Goal: Navigation & Orientation: Find specific page/section

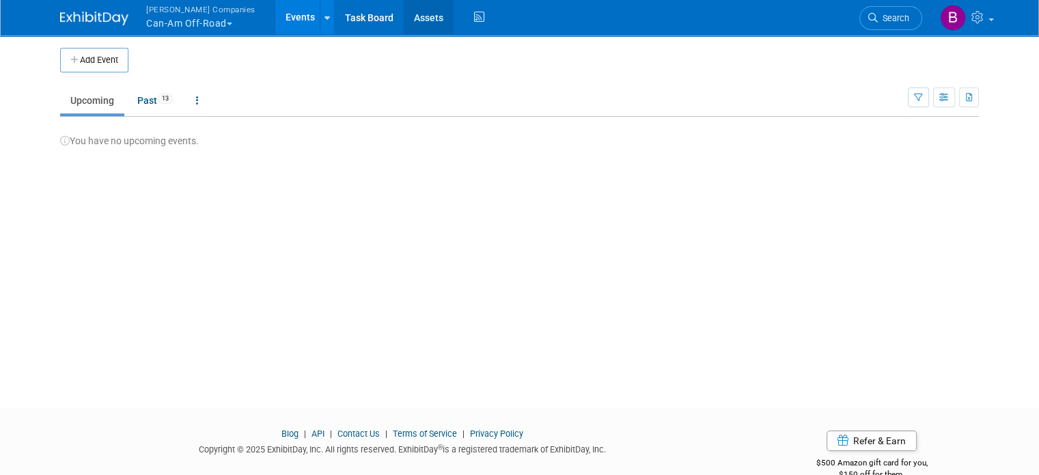
click at [404, 21] on link "Assets" at bounding box center [429, 17] width 50 height 34
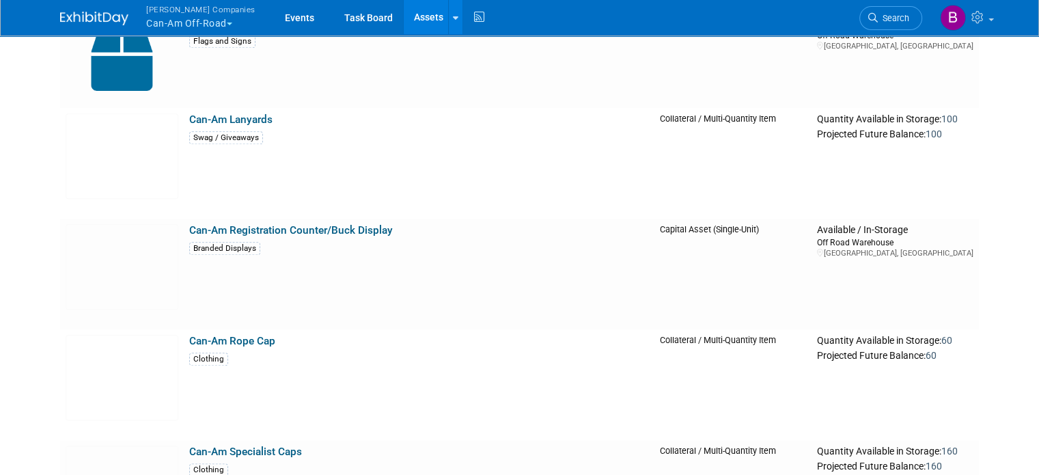
scroll to position [6774, 0]
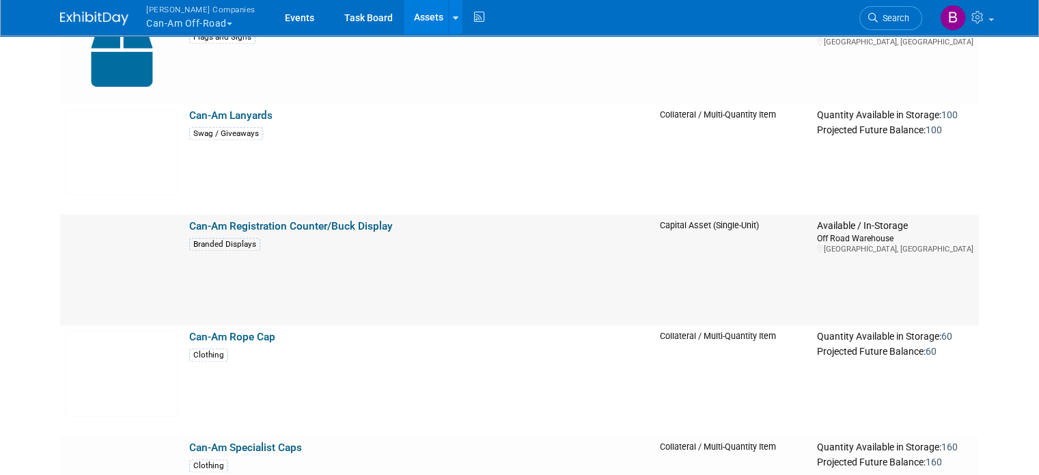
click at [303, 230] on link "Can-Am Registration Counter/Buck Display" at bounding box center [291, 226] width 204 height 12
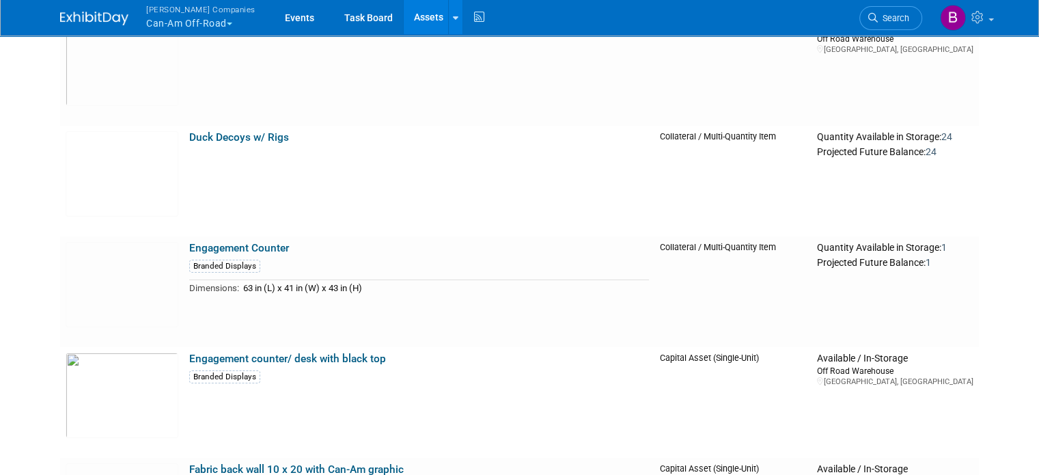
scroll to position [9836, 0]
click at [126, 262] on img at bounding box center [122, 285] width 113 height 85
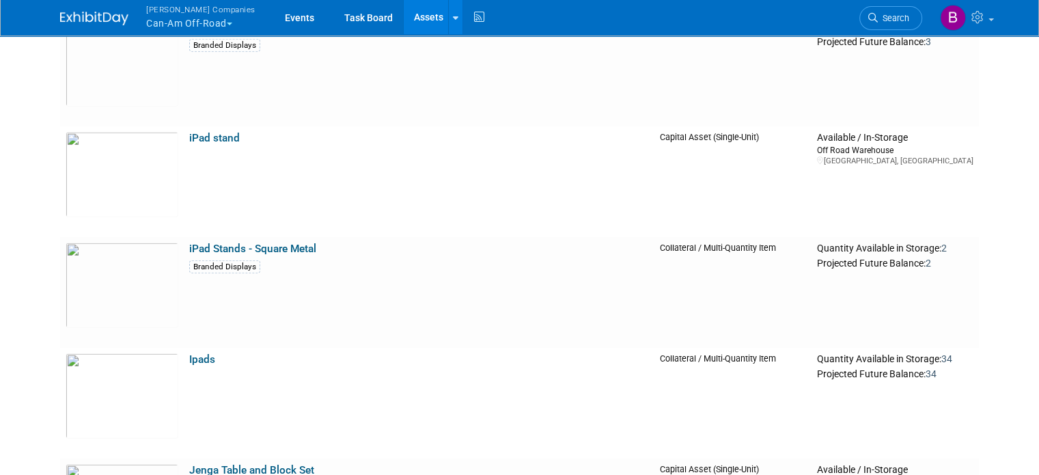
scroll to position [14294, 0]
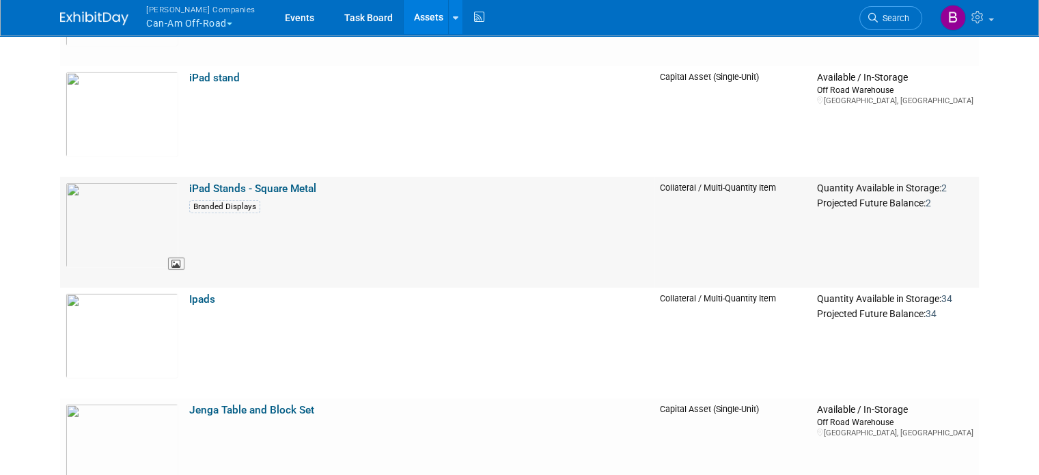
click at [141, 218] on img at bounding box center [122, 224] width 113 height 85
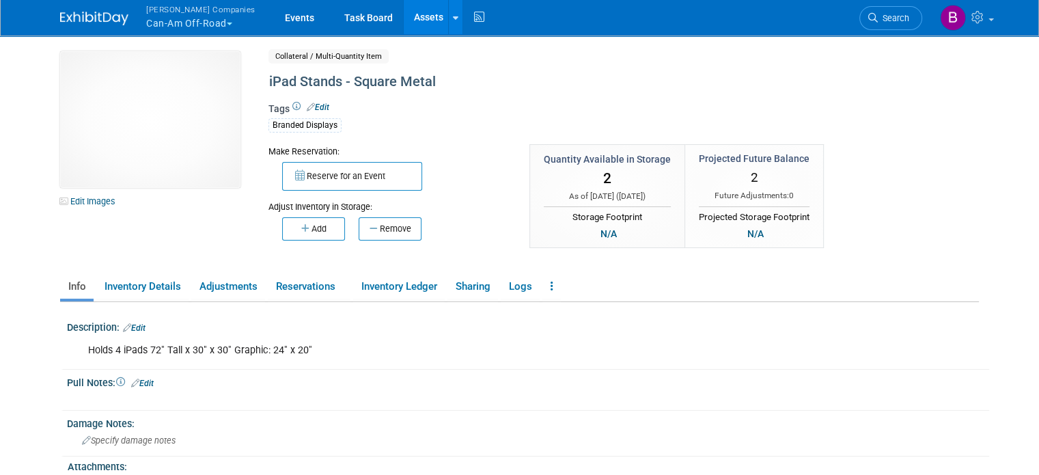
click at [217, 16] on button "[PERSON_NAME] Companies Can-Am Off-Road" at bounding box center [209, 18] width 128 height 36
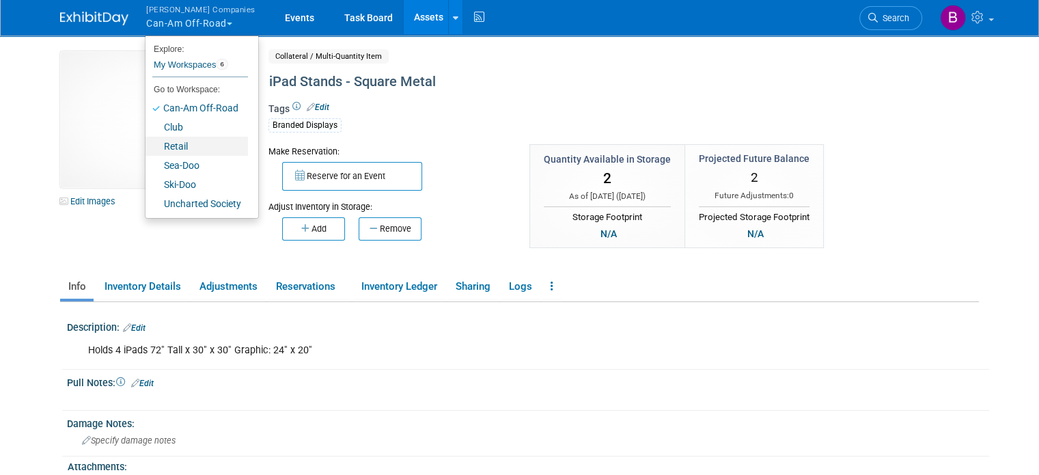
click at [171, 148] on link "Retail" at bounding box center [197, 146] width 102 height 19
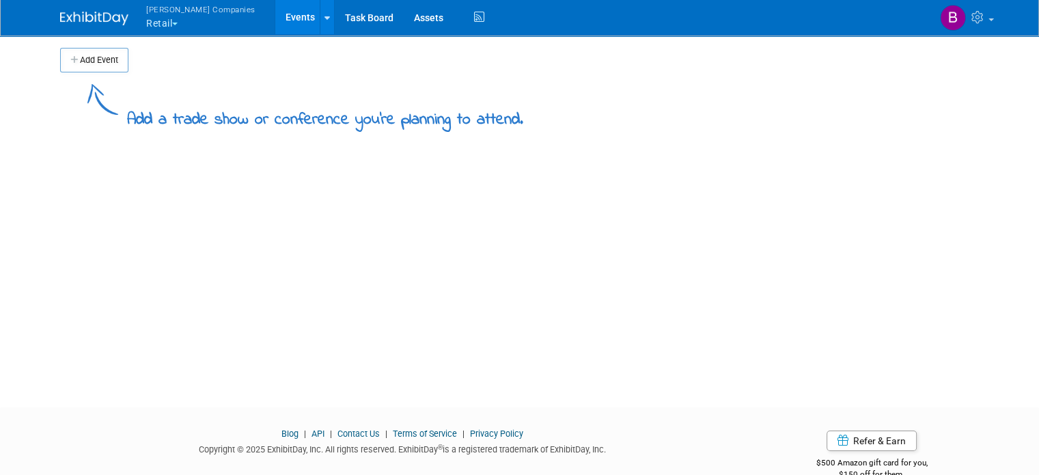
click at [373, 40] on div "Add Event" at bounding box center [519, 53] width 919 height 38
click at [404, 14] on link "Assets" at bounding box center [429, 17] width 50 height 34
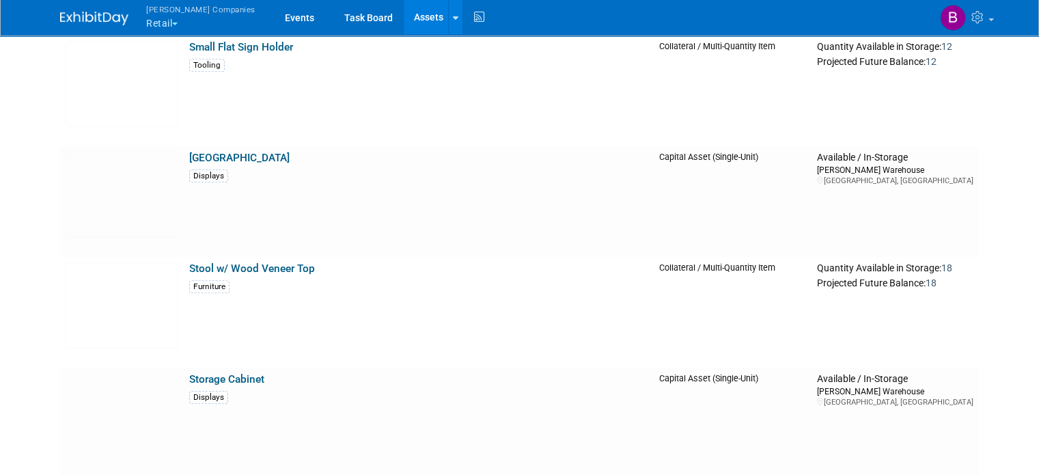
scroll to position [11077, 0]
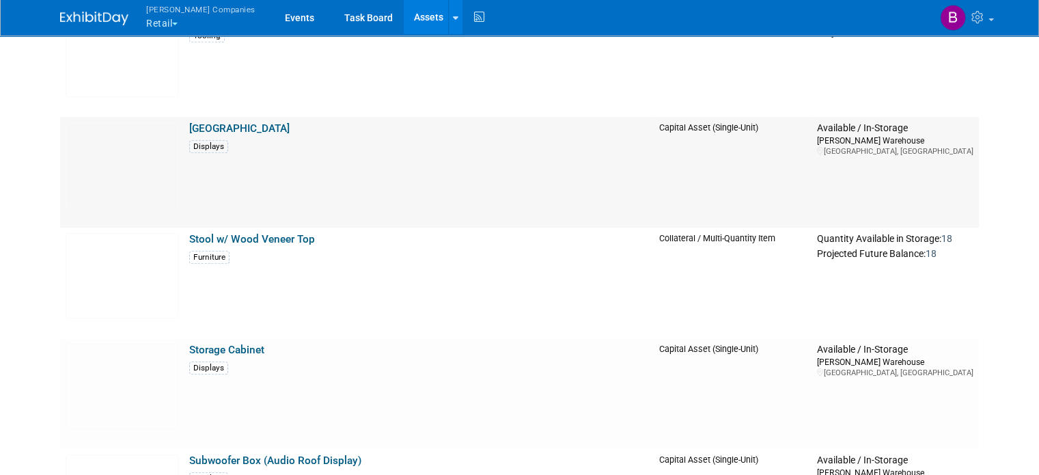
click at [716, 163] on td "Capital Asset (Single-Unit)" at bounding box center [733, 172] width 158 height 111
click at [241, 128] on td "Square Tower Displays" at bounding box center [419, 172] width 470 height 111
click at [234, 128] on link "[GEOGRAPHIC_DATA]" at bounding box center [239, 128] width 100 height 12
